Goal: Task Accomplishment & Management: Use online tool/utility

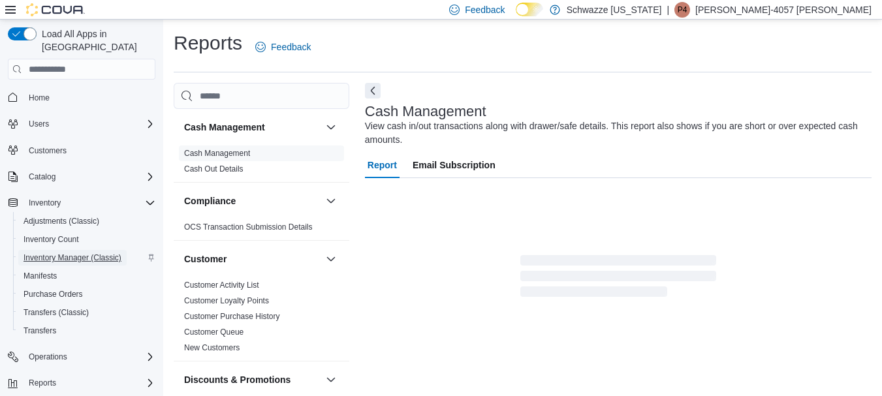
click at [54, 253] on span "Inventory Manager (Classic)" at bounding box center [72, 258] width 98 height 10
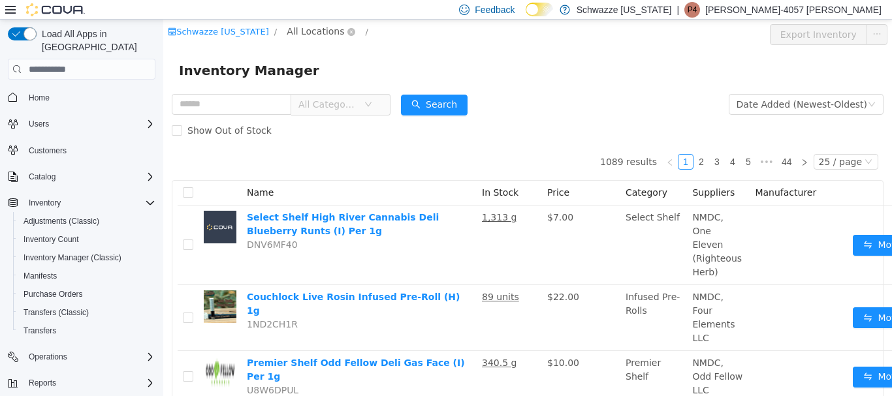
click at [331, 32] on span "All Locations" at bounding box center [315, 31] width 57 height 14
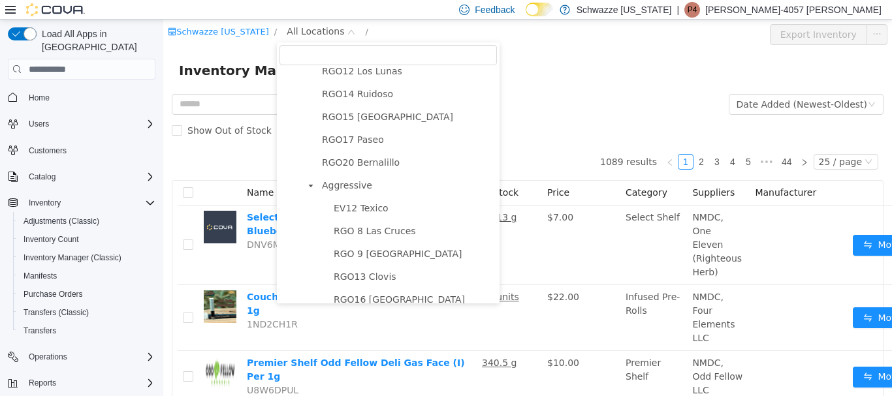
scroll to position [717, 0]
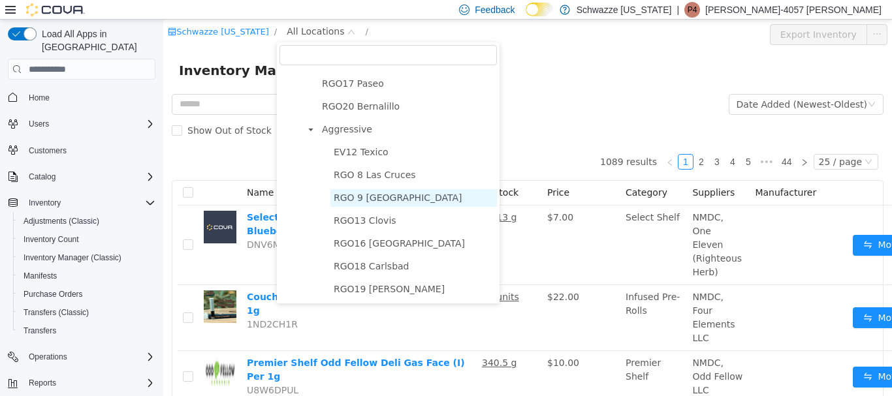
click at [347, 198] on span "RGO 9 [GEOGRAPHIC_DATA]" at bounding box center [398, 198] width 129 height 10
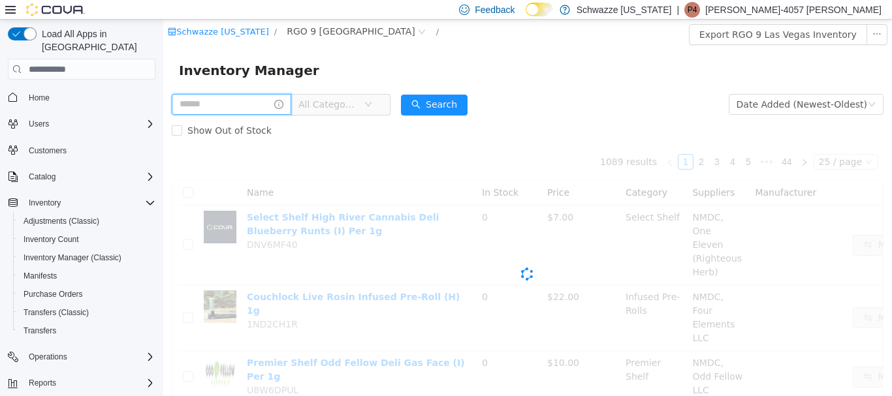
click at [253, 101] on input "text" at bounding box center [231, 104] width 119 height 21
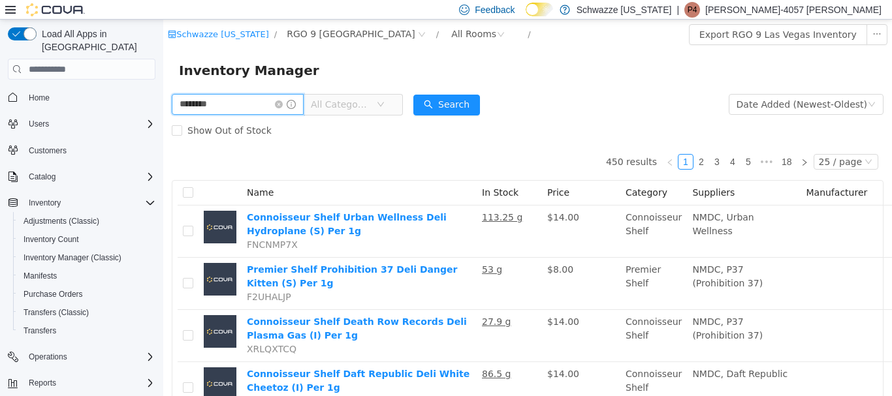
type input "********"
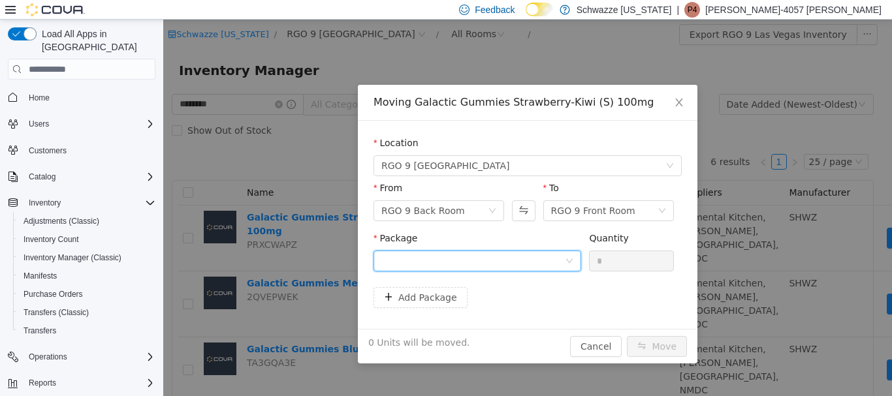
click at [493, 263] on div at bounding box center [472, 261] width 183 height 20
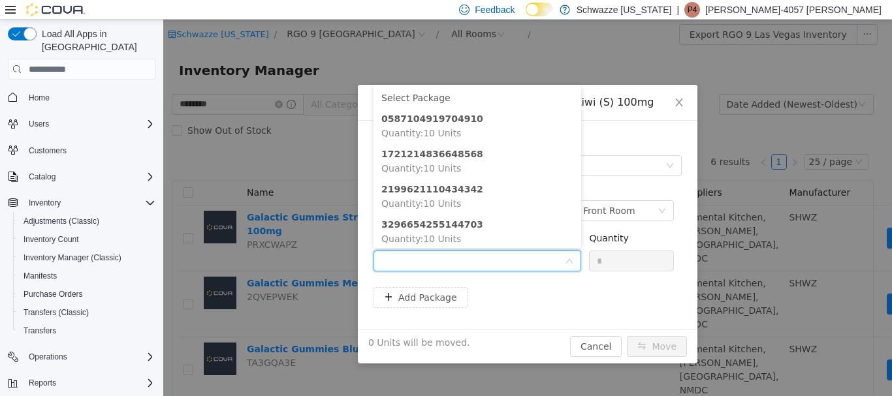
click at [540, 56] on div "Moving Galactic Gummies Strawberry-Kiwi (S) 100mg Location [GEOGRAPHIC_DATA] 9 …" at bounding box center [527, 208] width 728 height 377
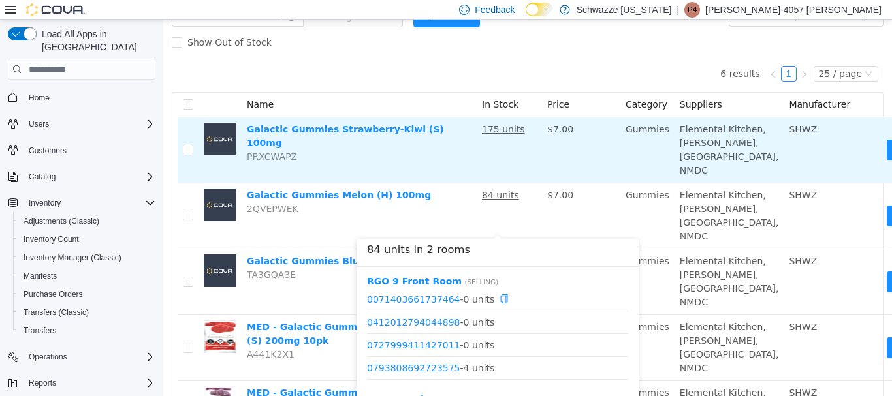
scroll to position [65, 0]
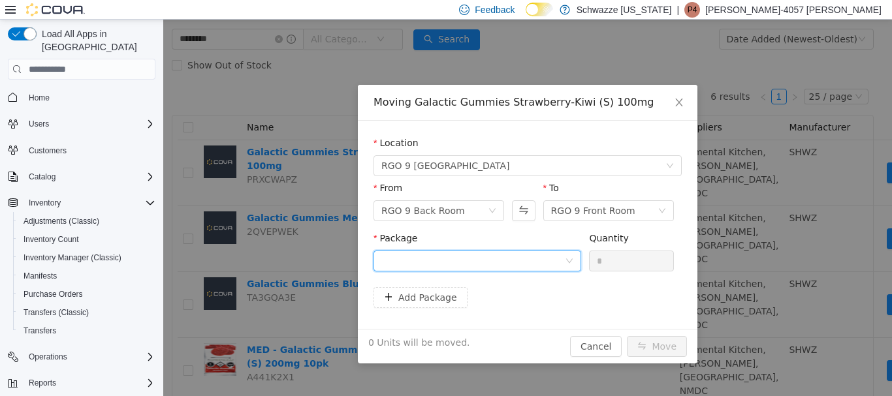
click at [405, 260] on div at bounding box center [472, 261] width 183 height 20
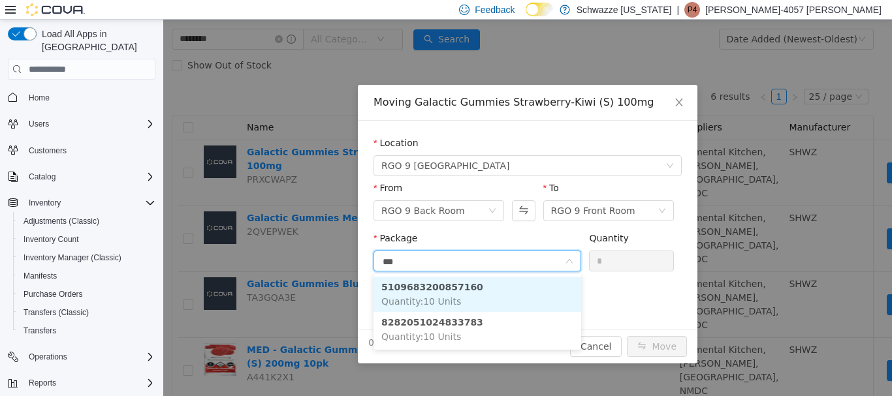
type input "****"
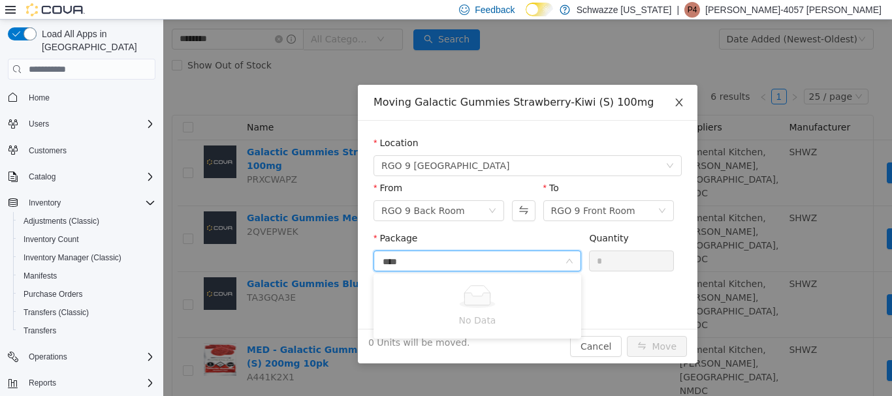
click at [675, 102] on icon "icon: close" at bounding box center [679, 102] width 10 height 10
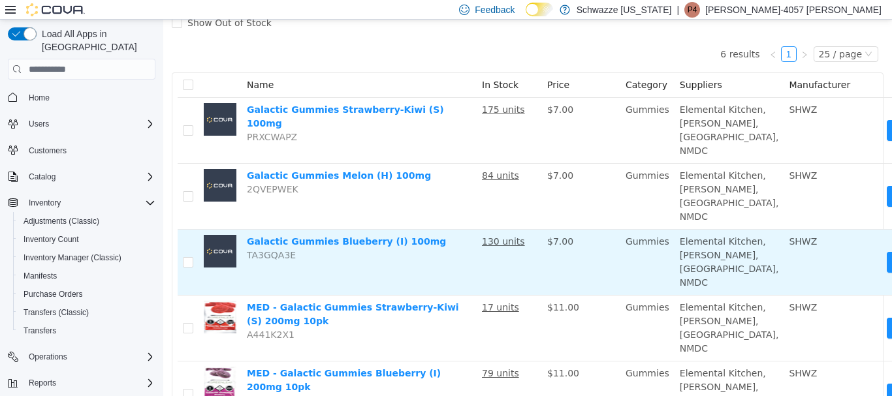
scroll to position [131, 0]
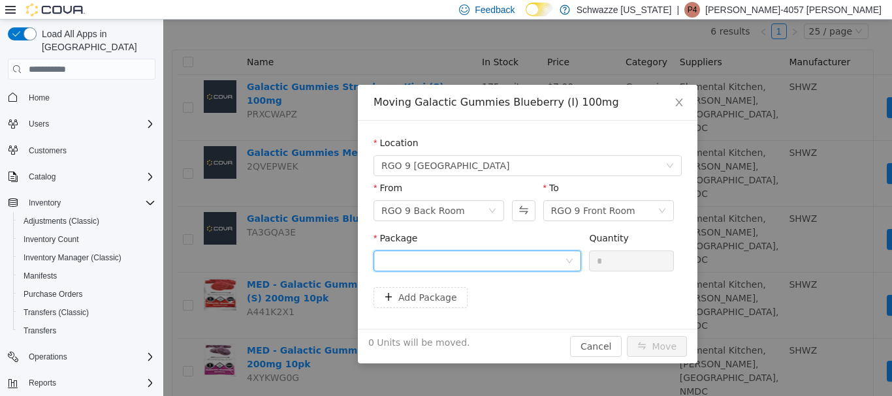
click at [481, 258] on div at bounding box center [472, 261] width 183 height 20
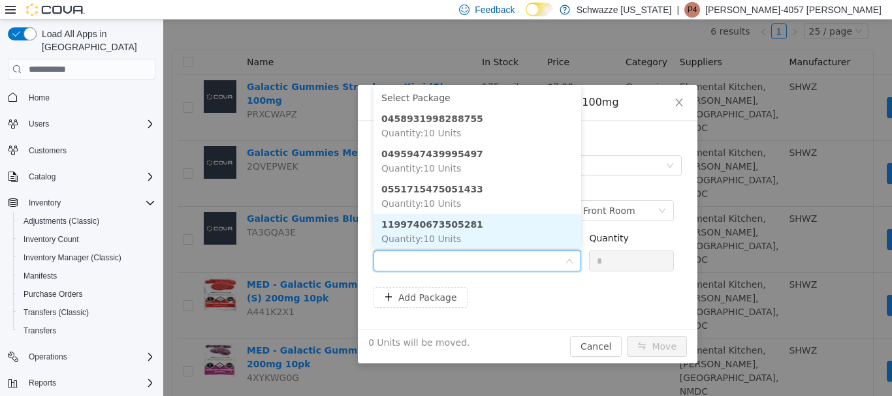
scroll to position [1, 0]
click at [483, 218] on li "1199740673505281 Quantity : 10 Units" at bounding box center [477, 230] width 208 height 35
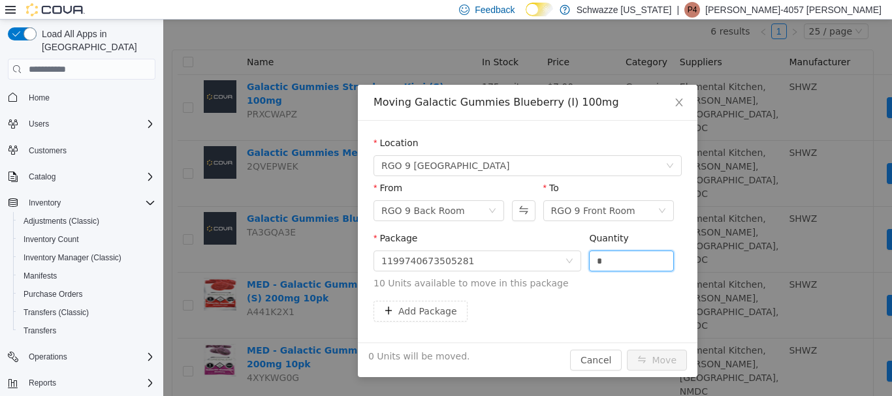
drag, startPoint x: 629, startPoint y: 257, endPoint x: 559, endPoint y: 240, distance: 72.5
click at [577, 247] on span "Package 1199740673505281 Quantity * 10 Units available to move in this package" at bounding box center [527, 261] width 308 height 57
type input "**"
click at [627, 350] on button "Move" at bounding box center [657, 360] width 60 height 21
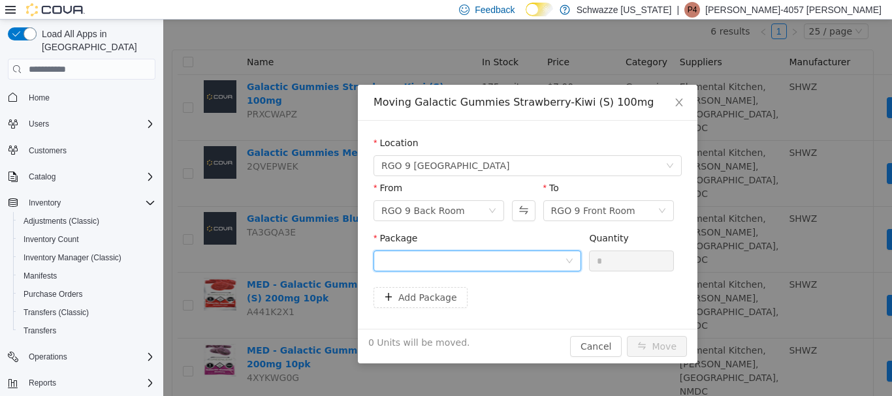
click at [460, 262] on div at bounding box center [472, 261] width 183 height 20
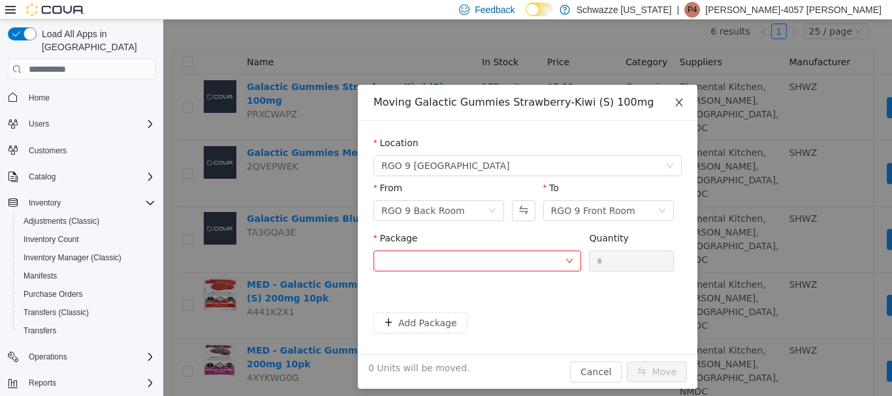
click at [675, 98] on icon "icon: close" at bounding box center [679, 102] width 10 height 10
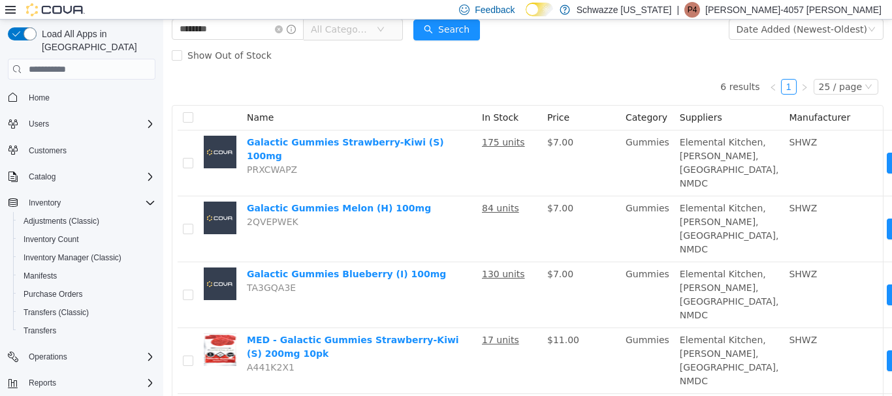
scroll to position [0, 0]
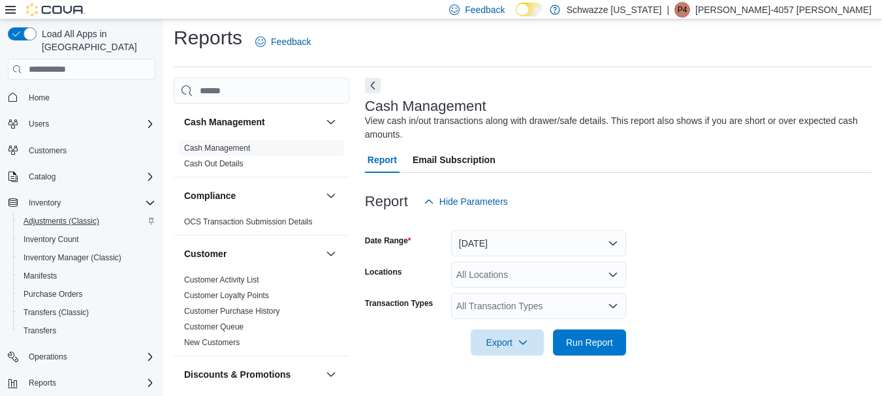
scroll to position [21, 0]
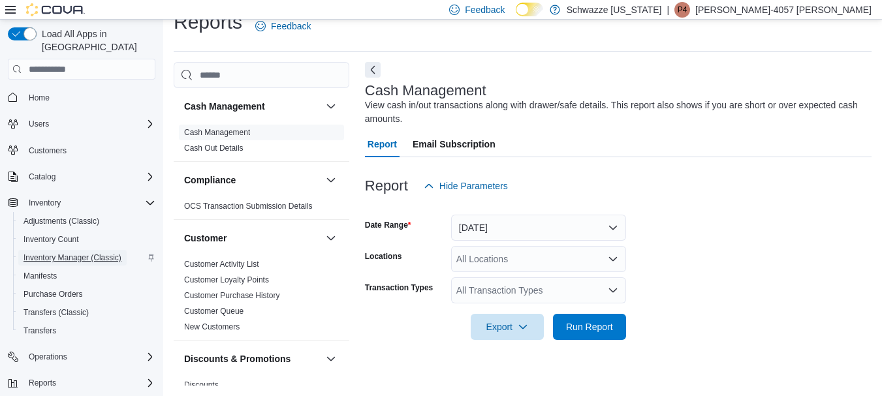
click at [54, 253] on span "Inventory Manager (Classic)" at bounding box center [72, 258] width 98 height 10
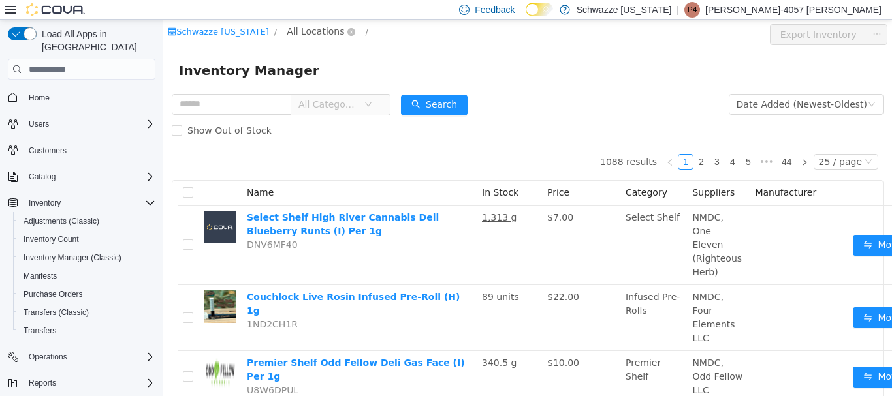
click at [305, 30] on span "All Locations" at bounding box center [315, 31] width 57 height 14
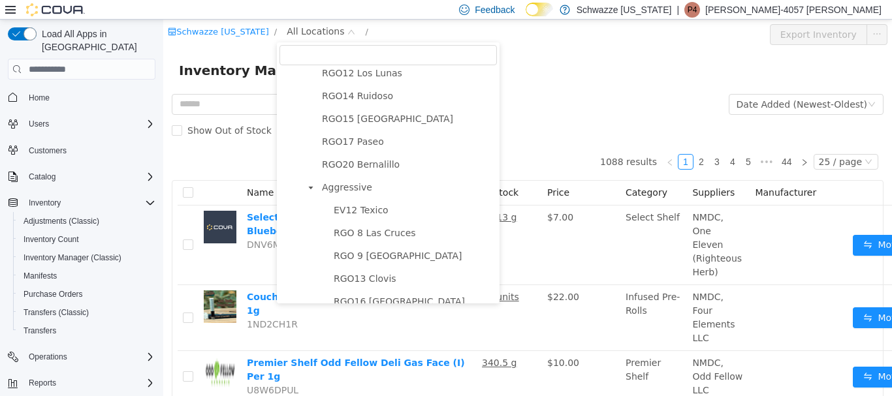
scroll to position [717, 0]
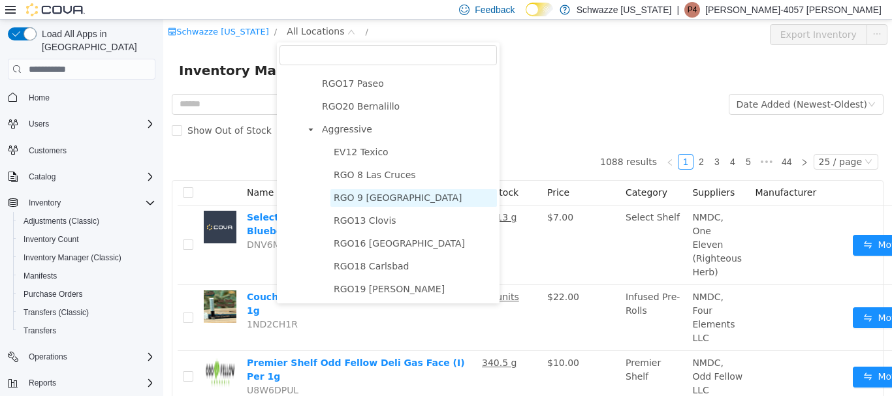
click at [343, 200] on span "RGO 9 [GEOGRAPHIC_DATA]" at bounding box center [398, 198] width 129 height 10
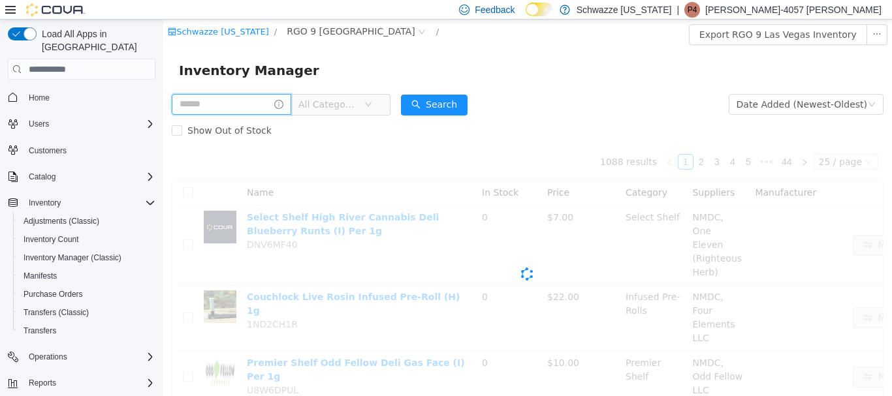
click at [251, 100] on input "text" at bounding box center [231, 104] width 119 height 21
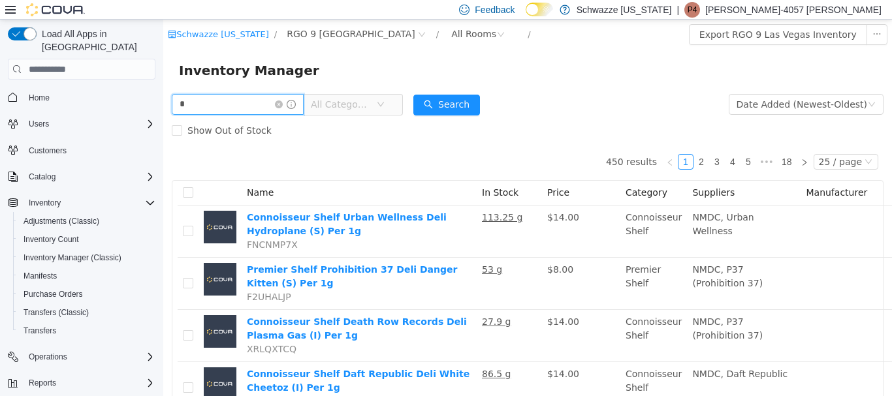
type input "******"
click at [449, 108] on button "Search" at bounding box center [446, 105] width 67 height 21
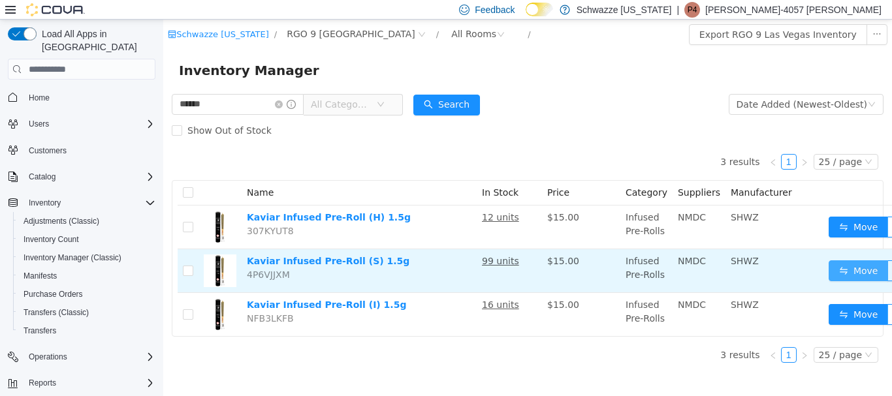
click at [861, 275] on button "Move" at bounding box center [858, 270] width 60 height 21
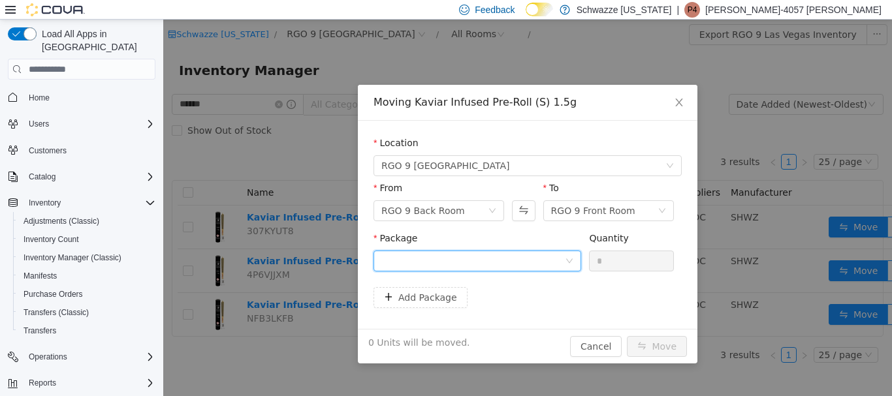
click at [500, 265] on div at bounding box center [472, 261] width 183 height 20
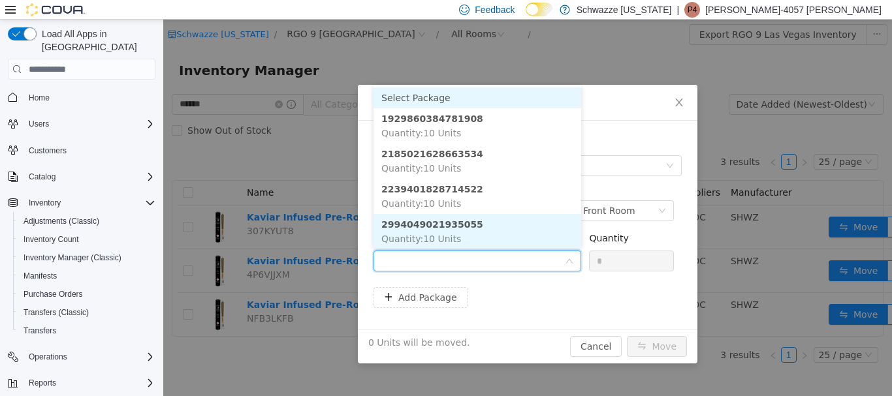
scroll to position [1, 0]
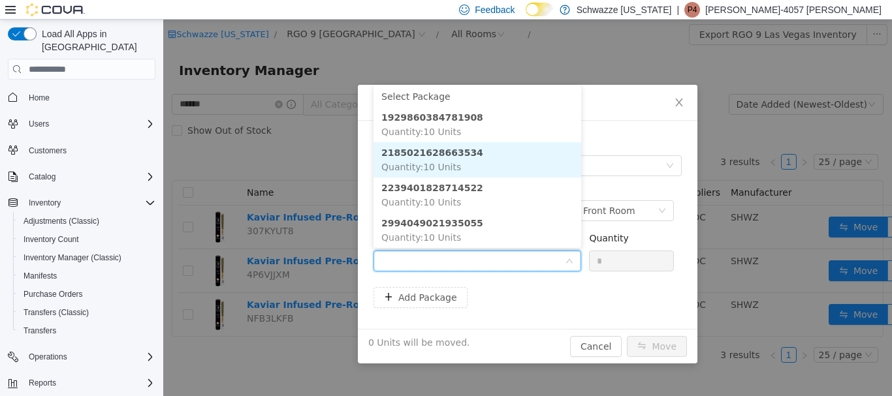
click at [473, 151] on li "2185021628663534 Quantity : 10 Units" at bounding box center [477, 159] width 208 height 35
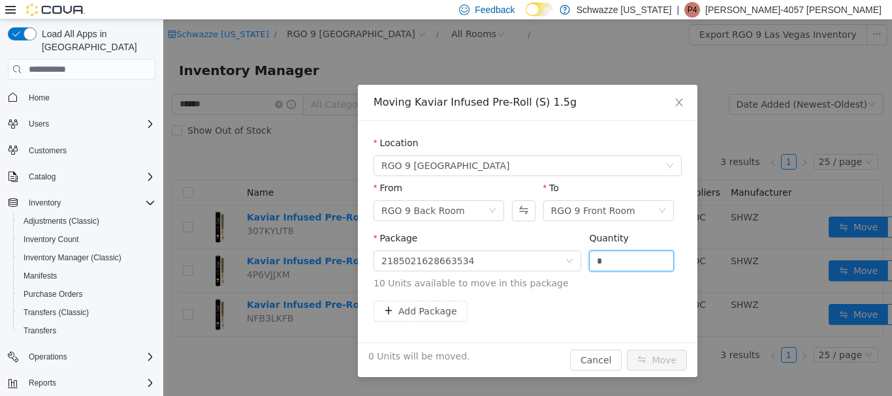
drag, startPoint x: 605, startPoint y: 260, endPoint x: 585, endPoint y: 258, distance: 20.3
click at [586, 260] on div "Package 2185021628663534 Quantity * 10 Units available to move in this package" at bounding box center [527, 261] width 308 height 59
type input "**"
click at [627, 350] on button "Move" at bounding box center [657, 360] width 60 height 21
